Goal: Task Accomplishment & Management: Complete application form

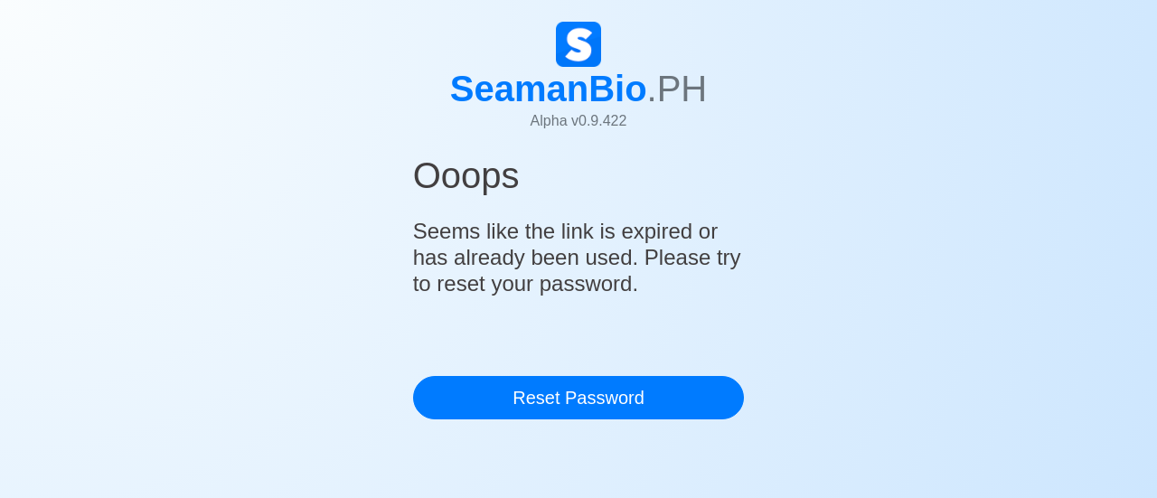
click at [596, 276] on h4 "Seems like the link is expired or has already been used. Please try to reset yo…" at bounding box center [579, 258] width 332 height 92
click at [587, 86] on h1 "SeamanBio .PH" at bounding box center [579, 88] width 258 height 43
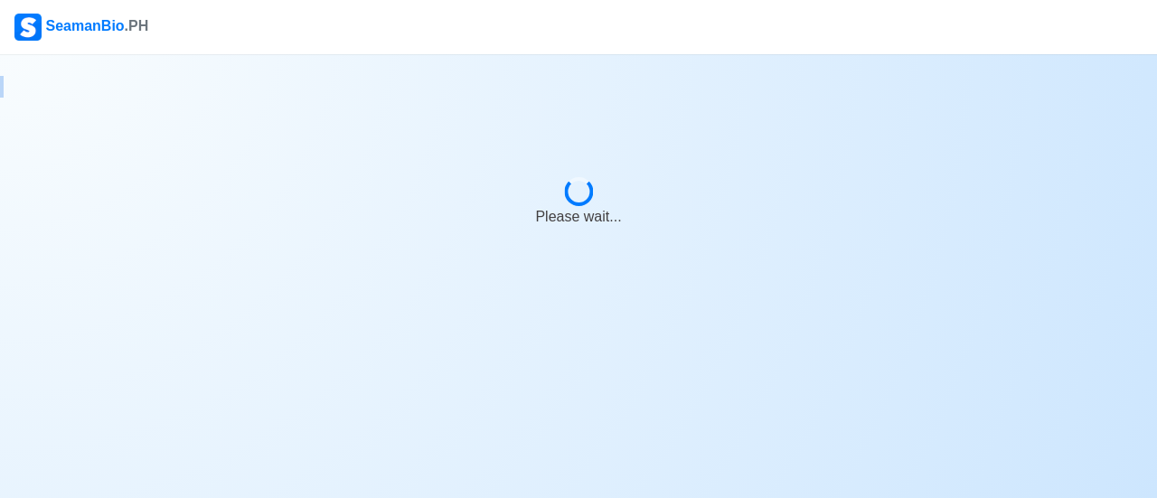
click at [587, 86] on div at bounding box center [578, 87] width 1157 height 22
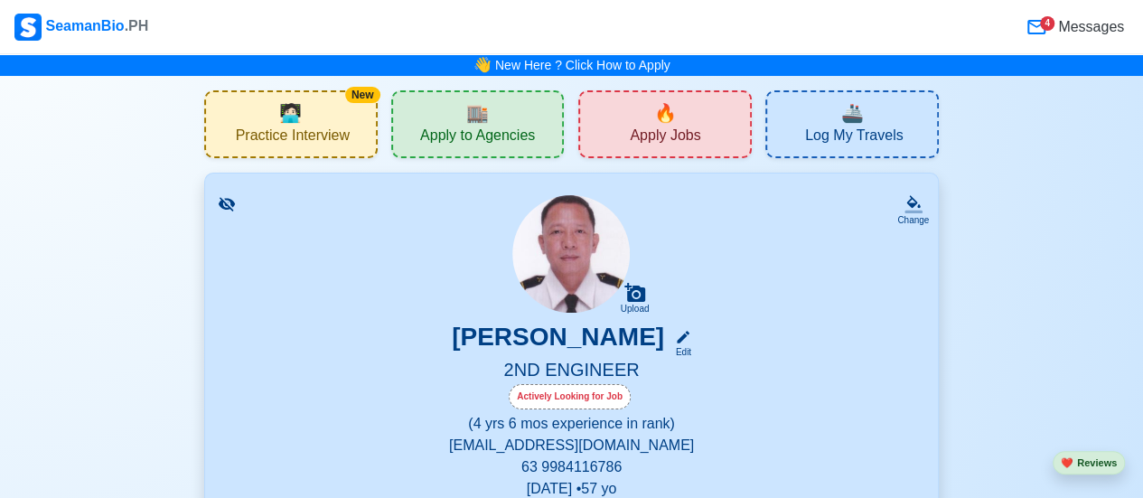
click at [489, 129] on span "Apply to Agencies" at bounding box center [477, 138] width 115 height 23
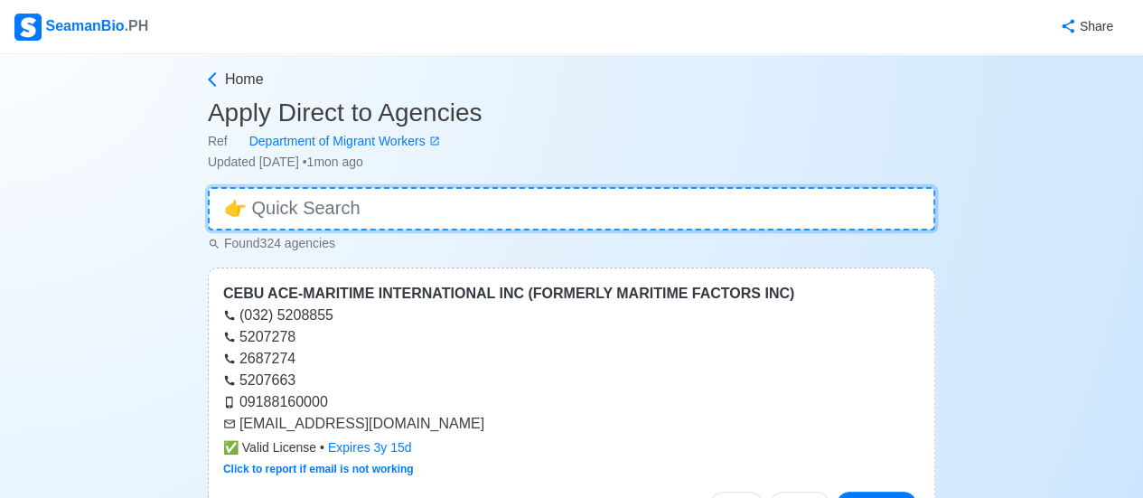
click at [391, 204] on input at bounding box center [572, 208] width 728 height 43
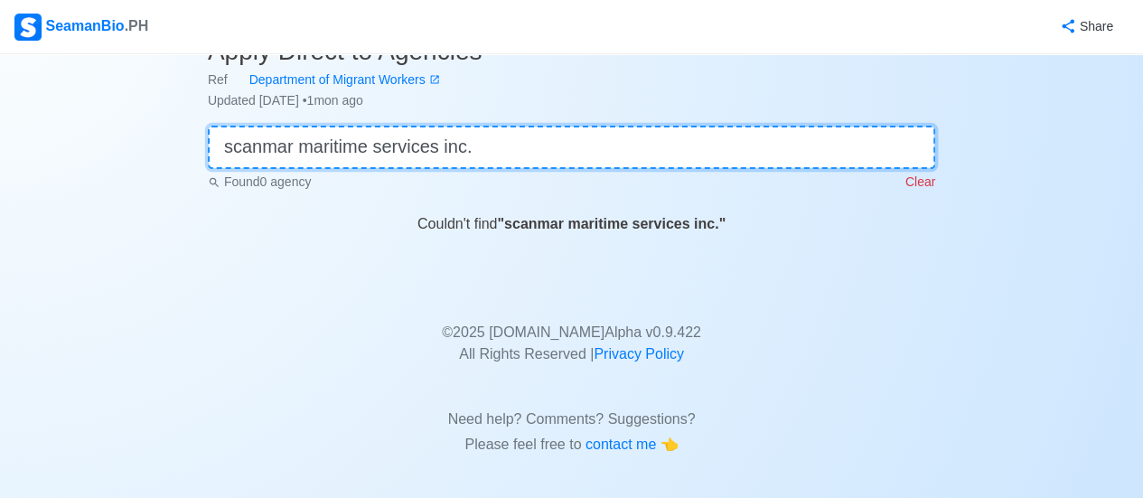
scroll to position [65, 0]
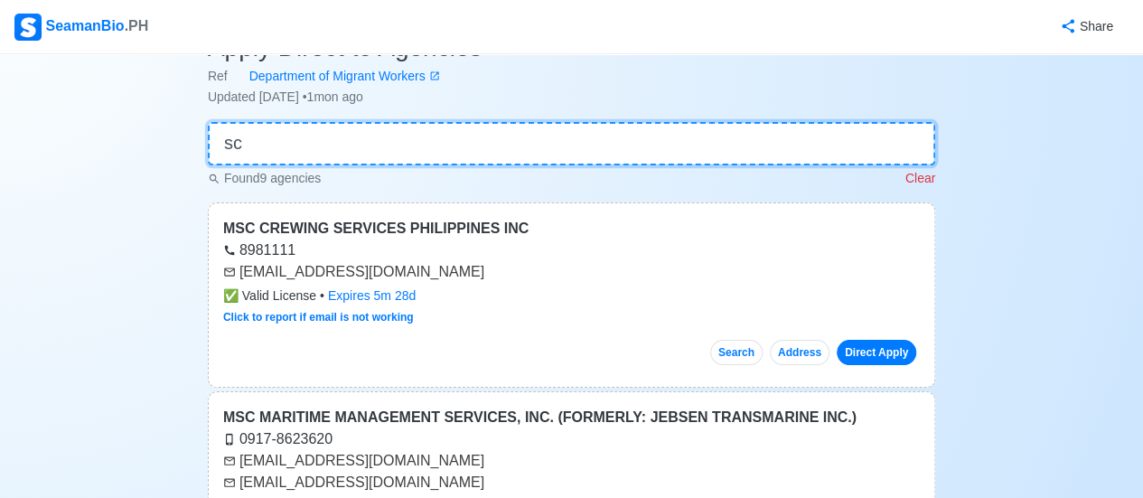
type input "s"
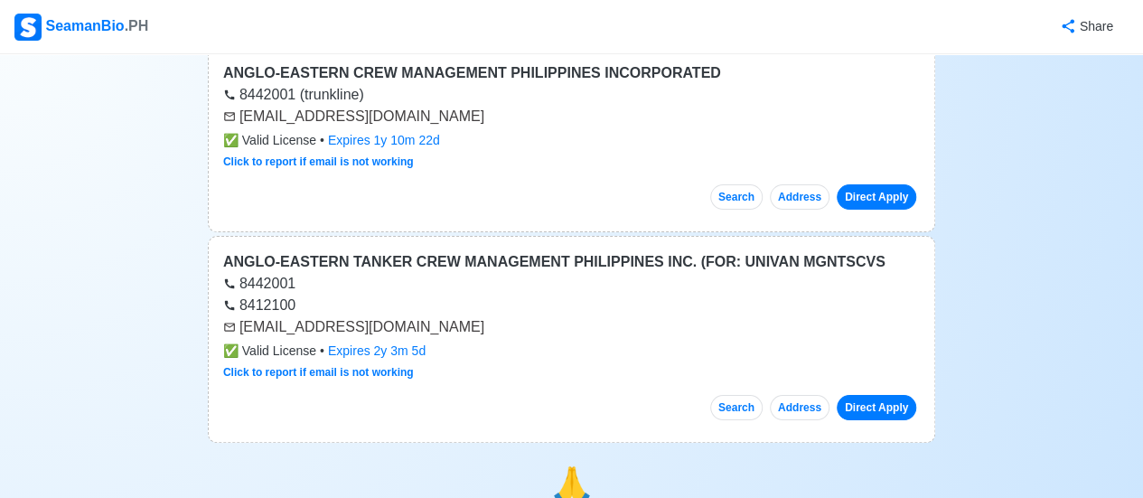
scroll to position [215, 0]
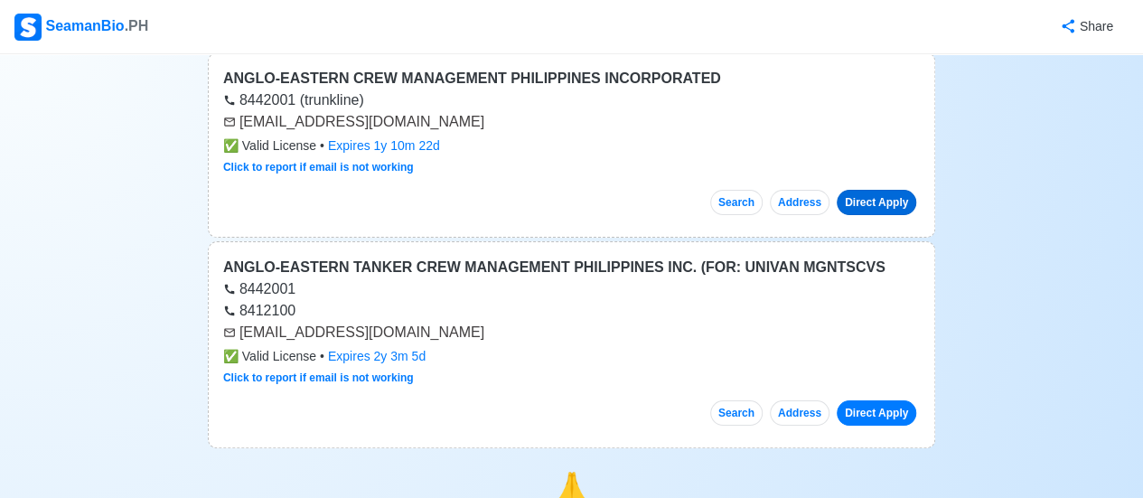
click at [889, 202] on link "Direct Apply" at bounding box center [877, 202] width 80 height 25
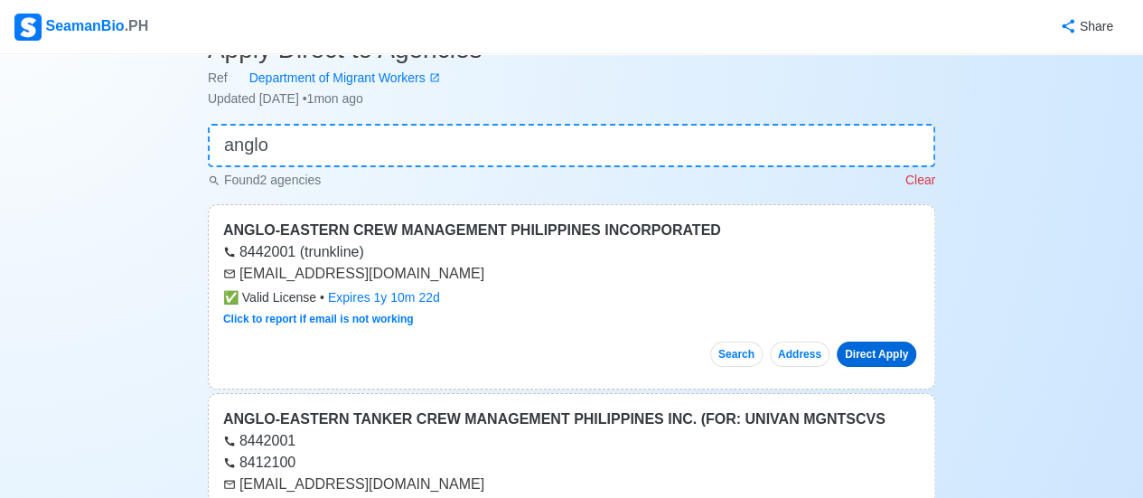
scroll to position [0, 0]
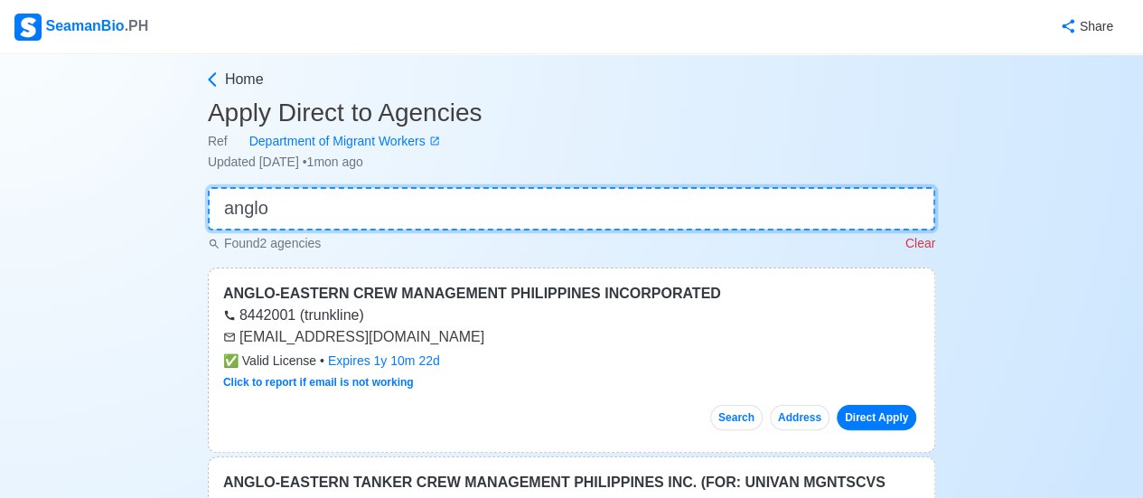
click at [302, 207] on input "anglo" at bounding box center [572, 208] width 728 height 43
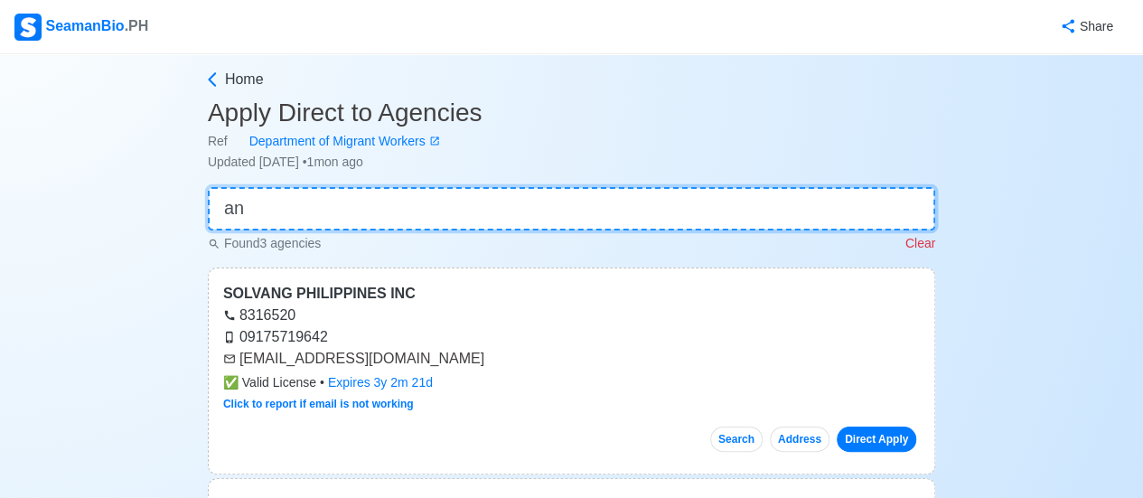
type input "a"
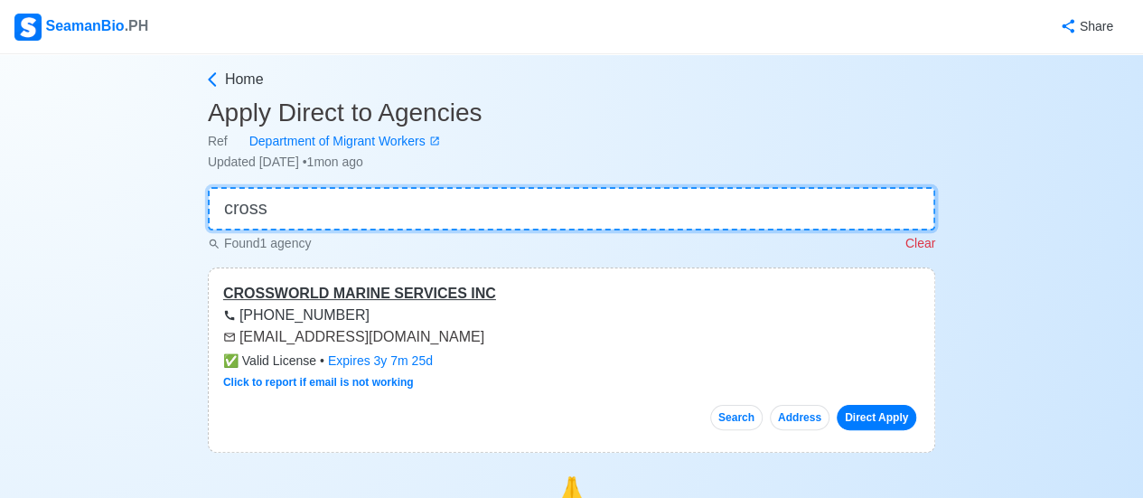
type input "cross"
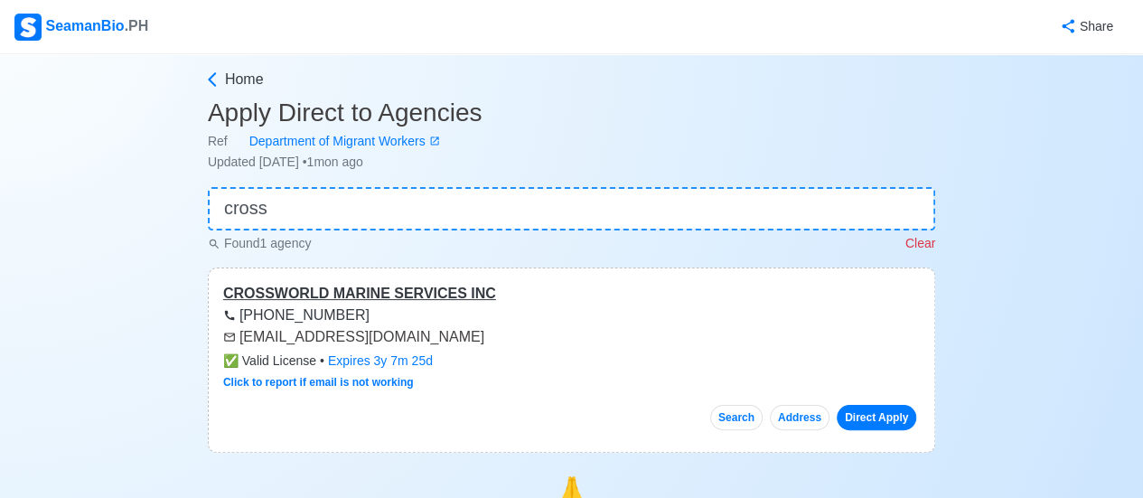
click at [396, 289] on div "CROSSWORLD MARINE SERVICES INC" at bounding box center [571, 294] width 697 height 22
